Goal: Transaction & Acquisition: Purchase product/service

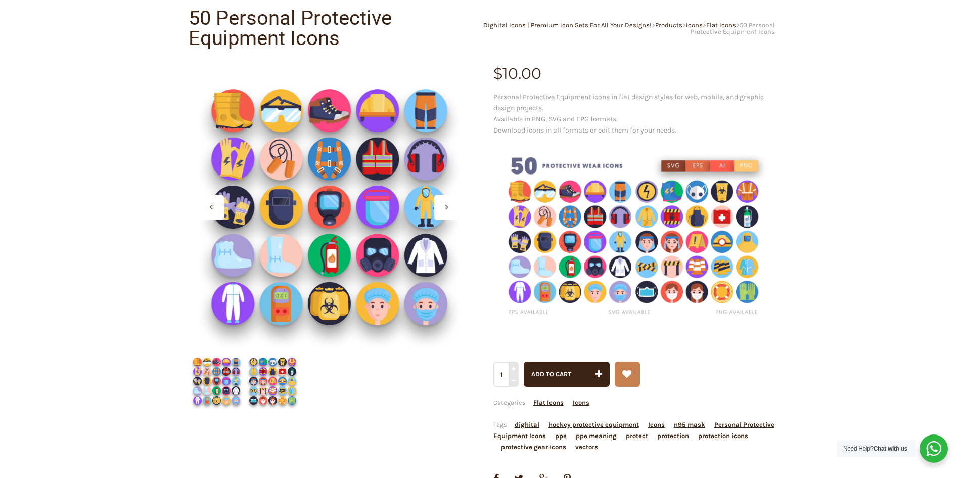
scroll to position [101, 0]
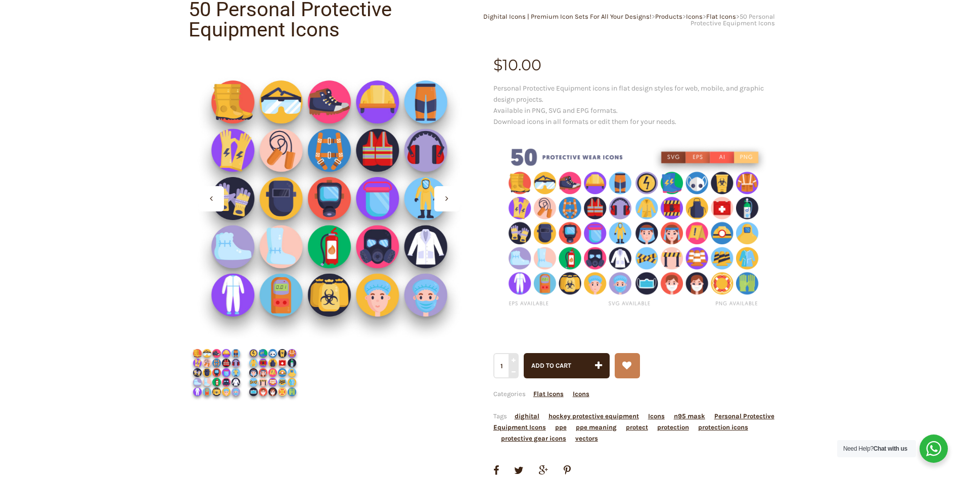
click at [214, 375] on img at bounding box center [217, 372] width 56 height 56
click at [290, 370] on img at bounding box center [273, 372] width 56 height 56
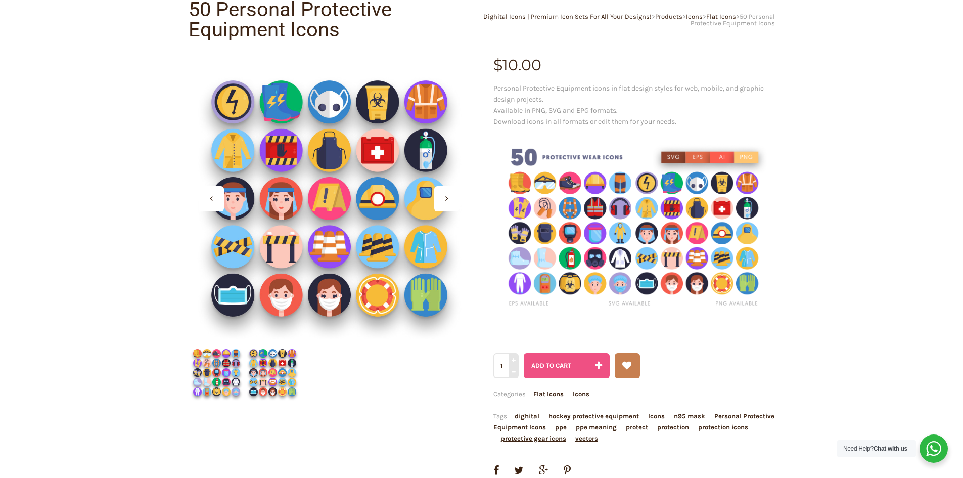
click at [600, 361] on icon "submit" at bounding box center [598, 365] width 7 height 25
click at [217, 375] on img at bounding box center [217, 372] width 56 height 56
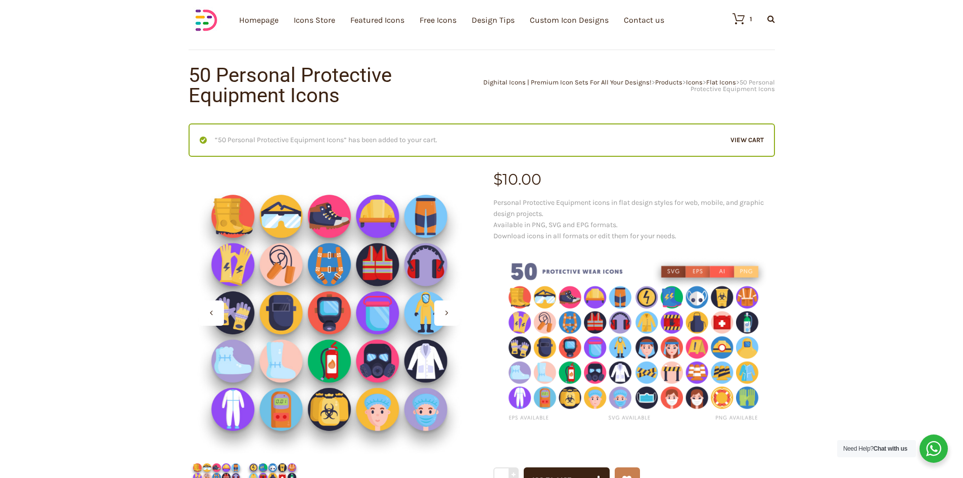
scroll to position [101, 0]
